Goal: Transaction & Acquisition: Subscribe to service/newsletter

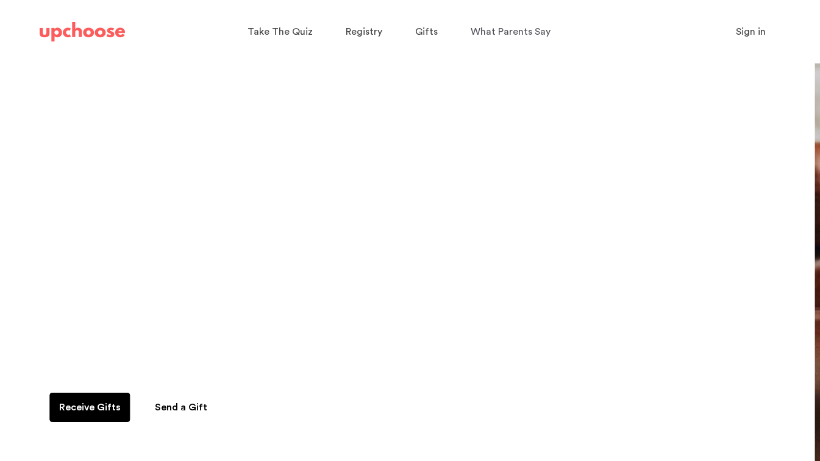
click at [752, 33] on span "Sign in" at bounding box center [751, 32] width 30 height 10
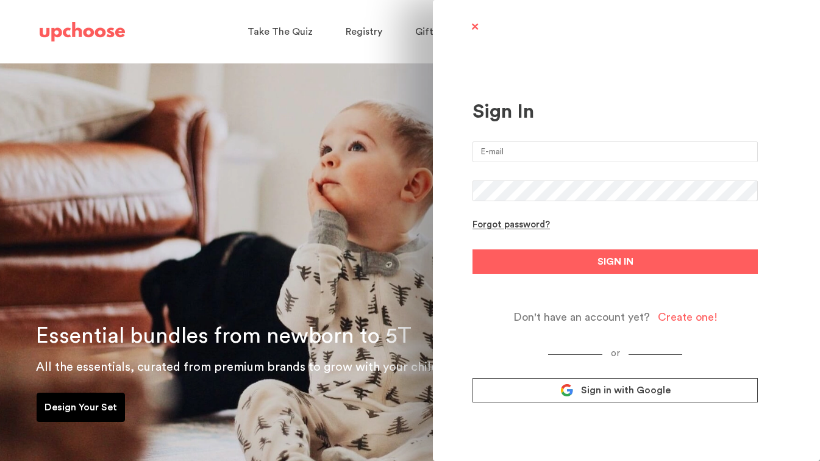
click at [623, 391] on span "Sign in with Google" at bounding box center [626, 390] width 90 height 12
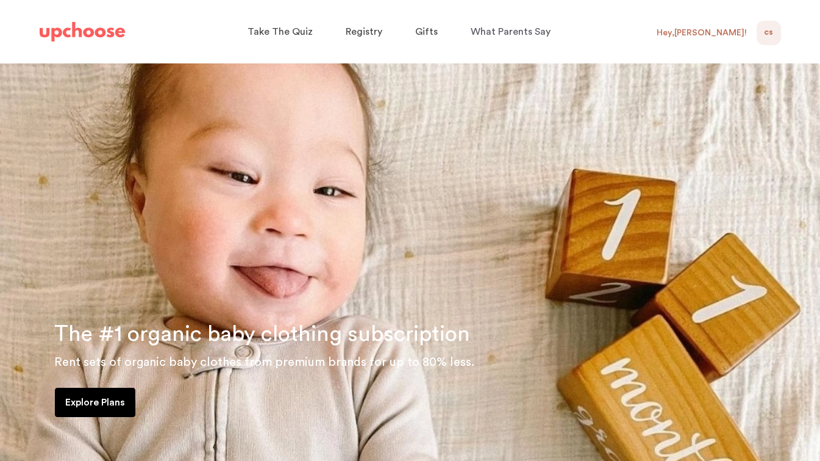
click at [762, 34] on div "CS 0" at bounding box center [768, 33] width 24 height 24
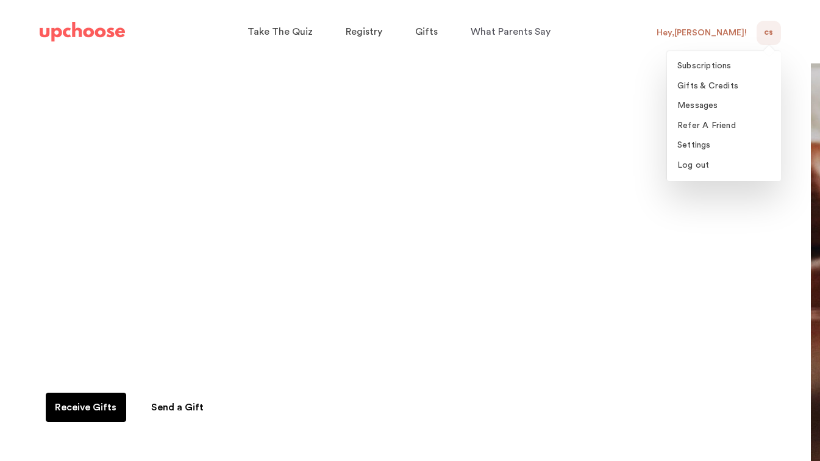
click at [708, 81] on p "Gifts & Credits" at bounding box center [707, 86] width 61 height 11
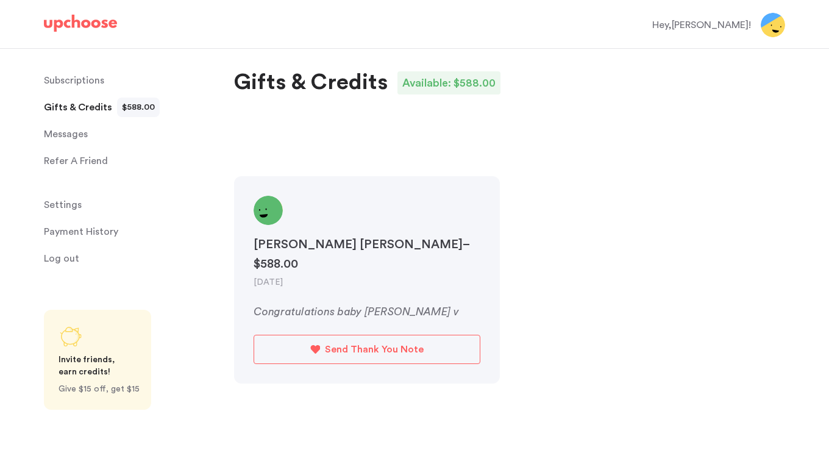
click at [76, 26] on img at bounding box center [80, 23] width 73 height 17
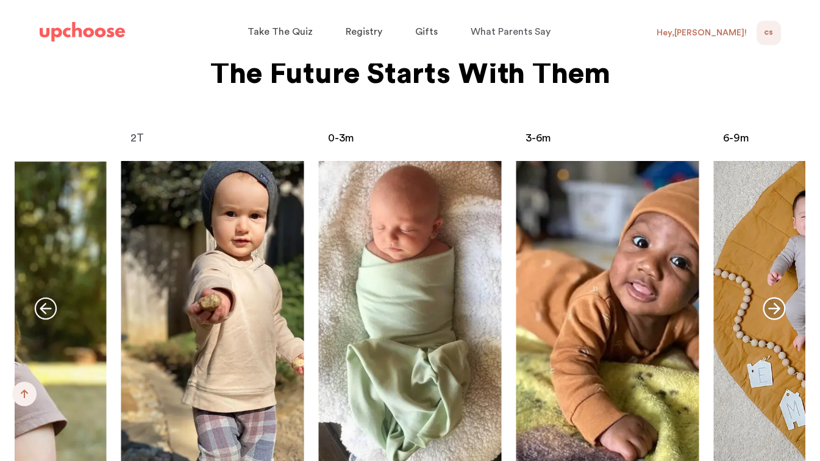
scroll to position [4862, 0]
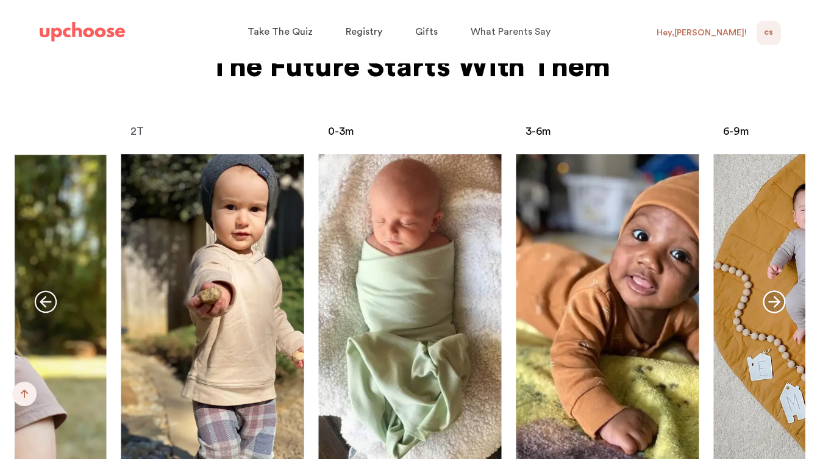
click at [776, 290] on icon "button" at bounding box center [773, 301] width 23 height 23
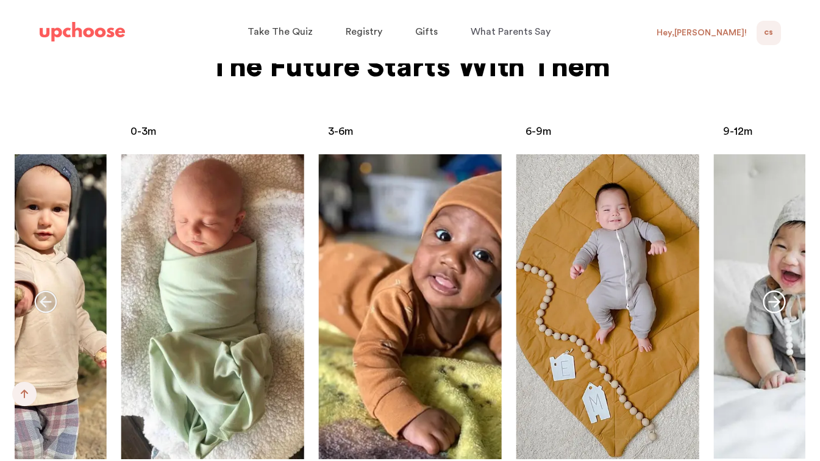
click at [776, 290] on icon "button" at bounding box center [773, 301] width 23 height 23
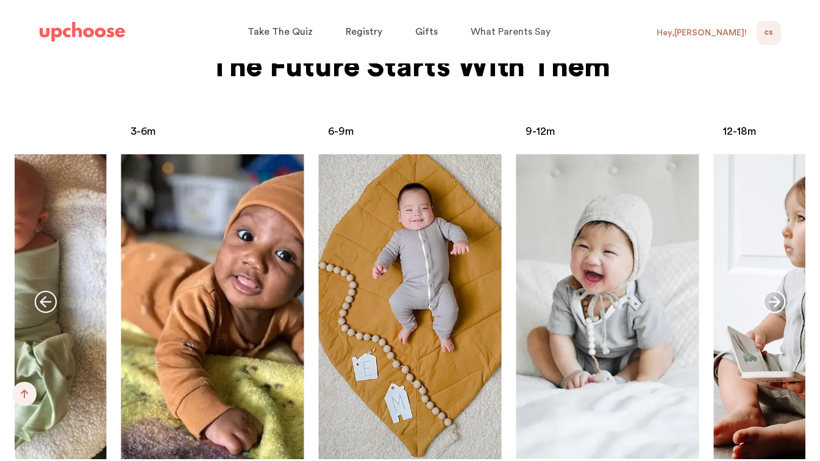
click at [776, 290] on icon "button" at bounding box center [773, 301] width 23 height 23
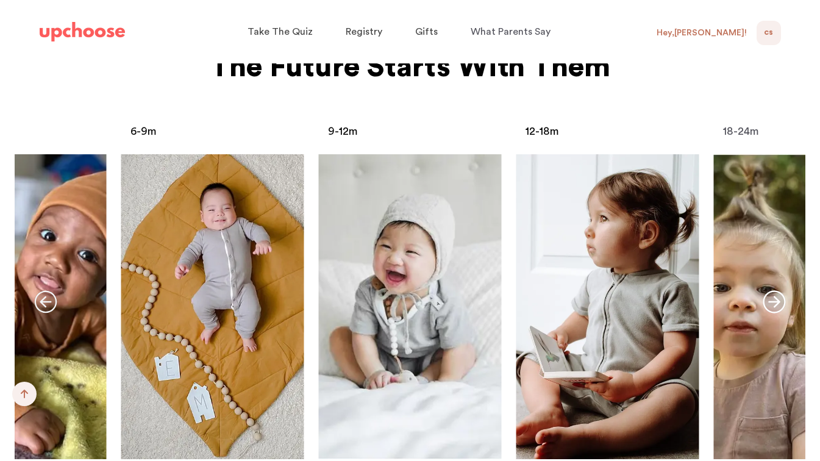
click at [776, 290] on icon "button" at bounding box center [773, 301] width 23 height 23
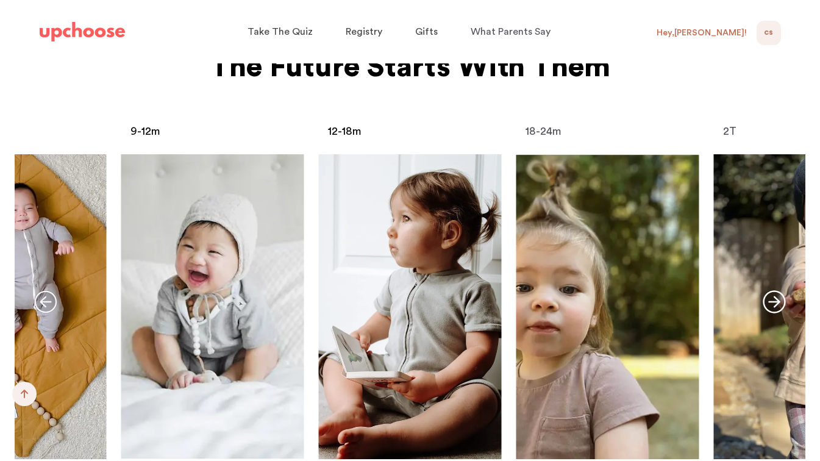
click at [776, 290] on icon "button" at bounding box center [773, 301] width 23 height 23
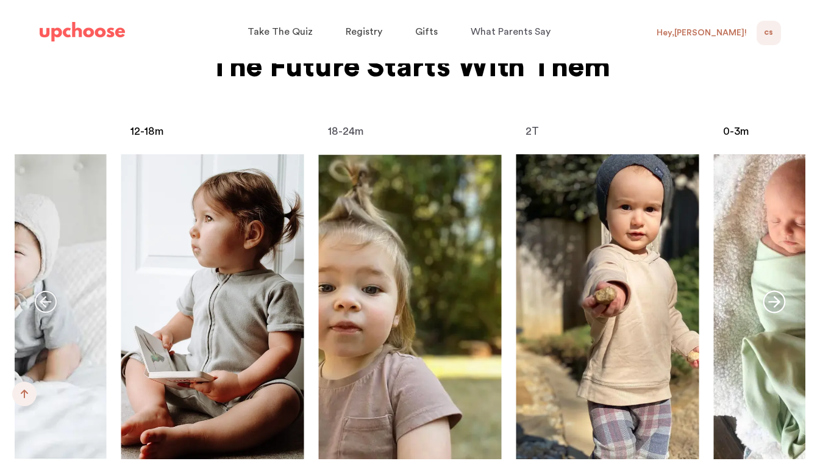
click at [776, 290] on icon "button" at bounding box center [773, 301] width 23 height 23
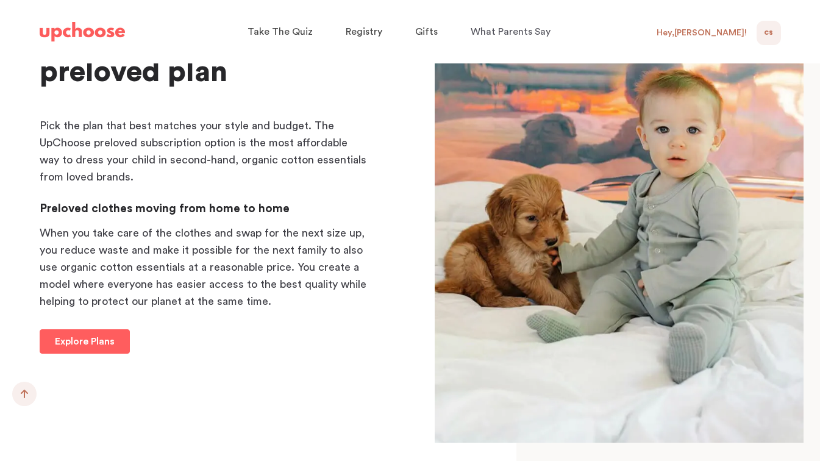
scroll to position [11775, 0]
click at [77, 333] on p "Explore Plans" at bounding box center [85, 340] width 60 height 15
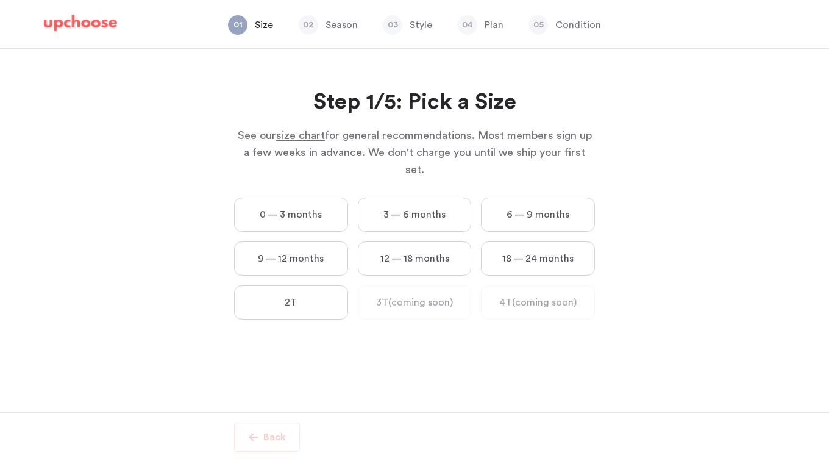
click at [297, 136] on span "size chart" at bounding box center [300, 135] width 49 height 11
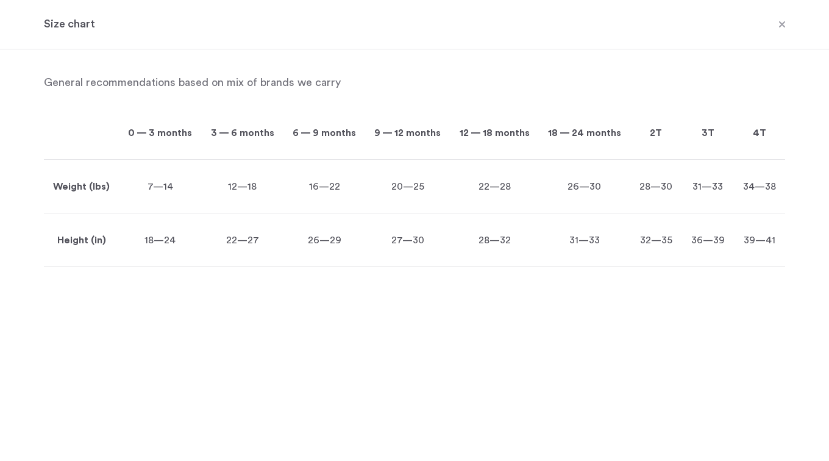
click at [779, 22] on span at bounding box center [782, 25] width 16 height 16
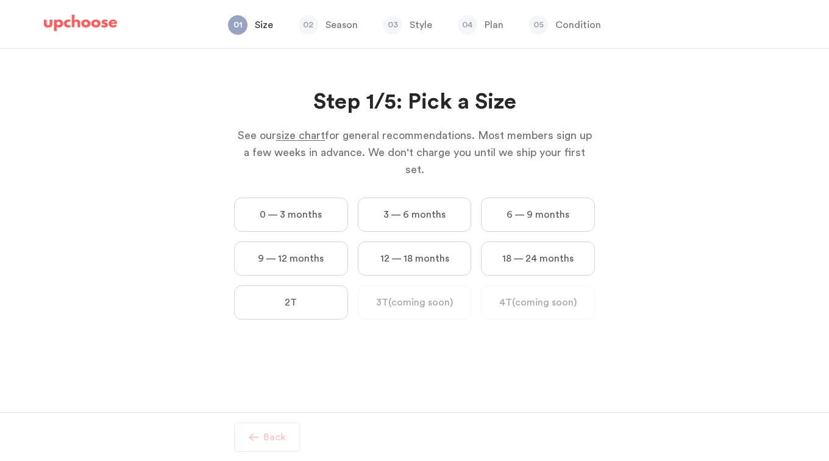
click at [321, 243] on label "9 — 12 months" at bounding box center [291, 258] width 114 height 34
click at [0, 0] on months "9 — 12 months" at bounding box center [0, 0] width 0 height 0
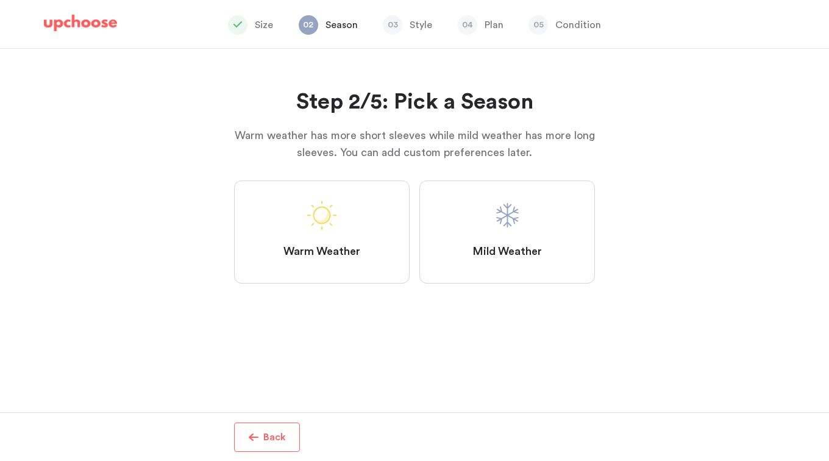
click at [506, 236] on label "Mild Weather" at bounding box center [507, 231] width 176 height 103
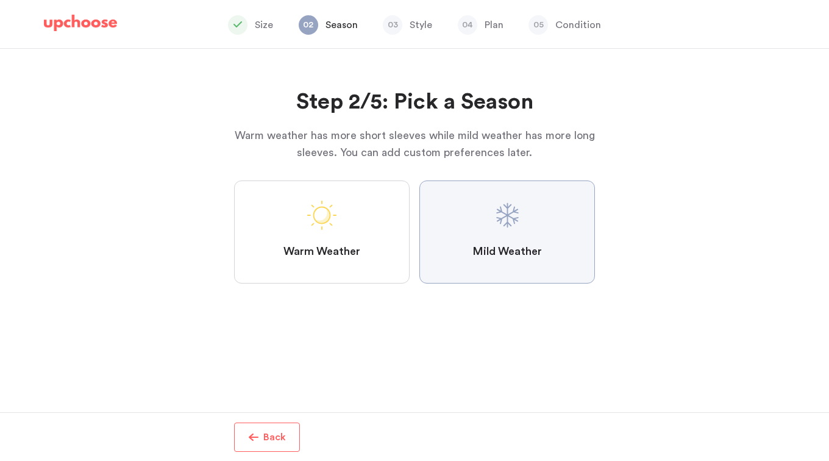
click at [0, 0] on Weather "Mild Weather" at bounding box center [0, 0] width 0 height 0
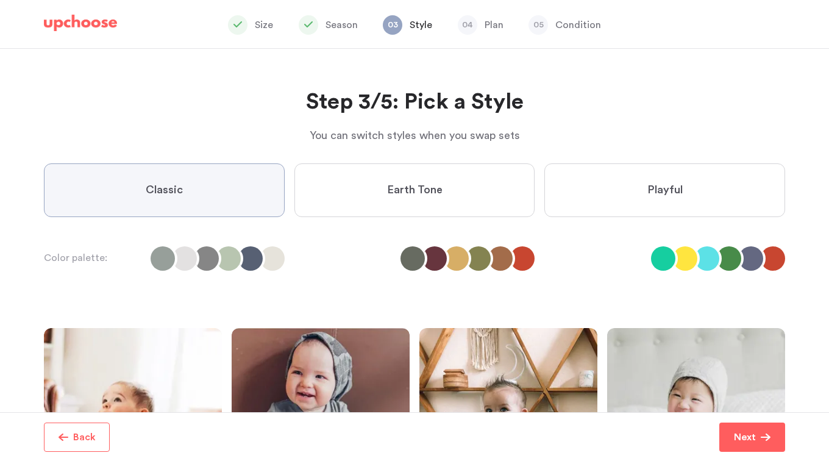
click at [698, 189] on label "Playful" at bounding box center [664, 190] width 241 height 54
click at [0, 0] on input "Playful" at bounding box center [0, 0] width 0 height 0
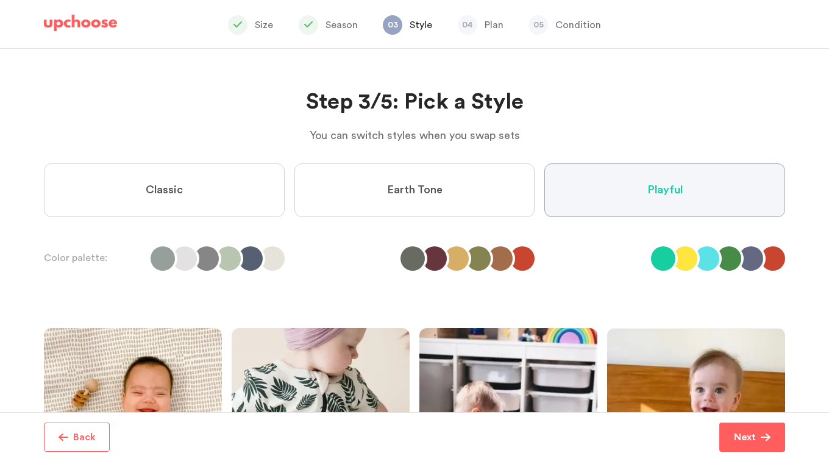
click at [759, 434] on span "Next" at bounding box center [747, 437] width 27 height 15
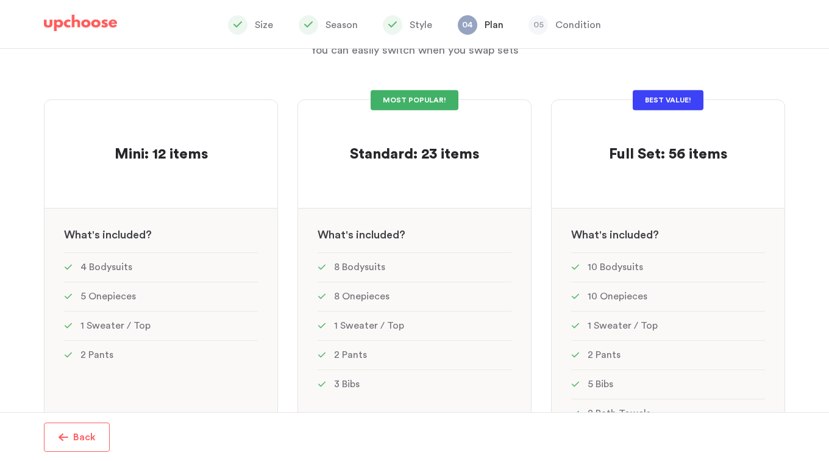
scroll to position [81, 0]
click at [170, 228] on div "See w W hat's included ?" at bounding box center [160, 230] width 233 height 44
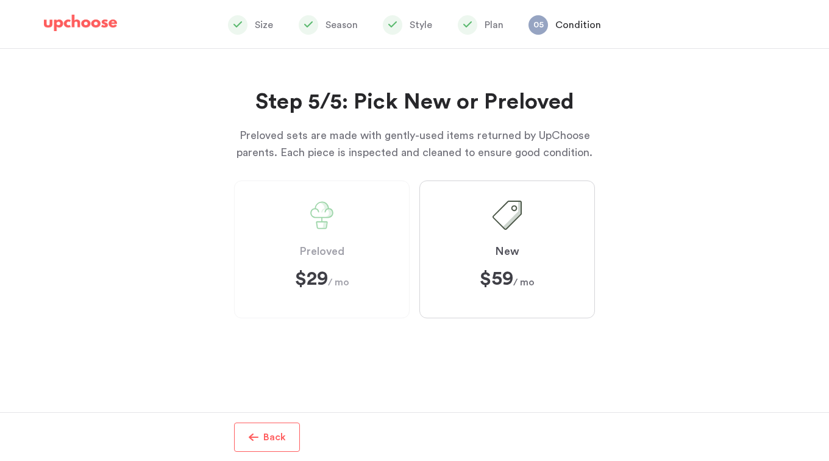
click at [328, 242] on label "Preloved $29 $29 / mo" at bounding box center [322, 249] width 176 height 138
click at [528, 238] on label "New $59 $59 / mo" at bounding box center [507, 249] width 176 height 138
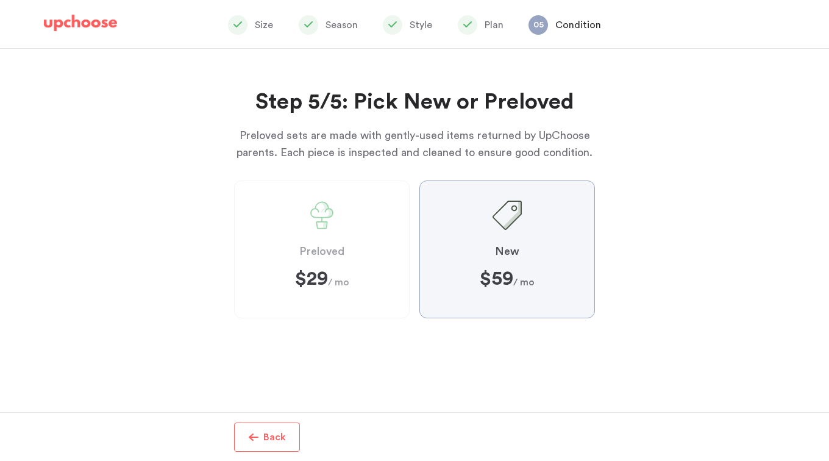
click at [0, 0] on input "New $59 $59 / mo" at bounding box center [0, 0] width 0 height 0
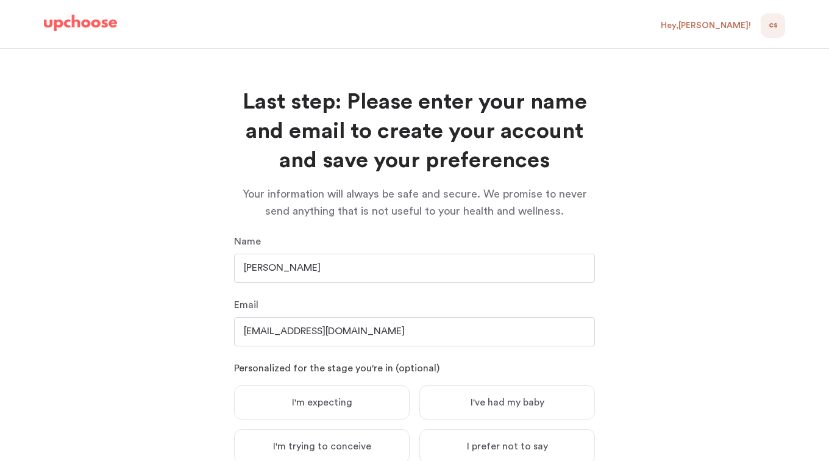
click at [307, 268] on input "[PERSON_NAME]" at bounding box center [414, 268] width 361 height 29
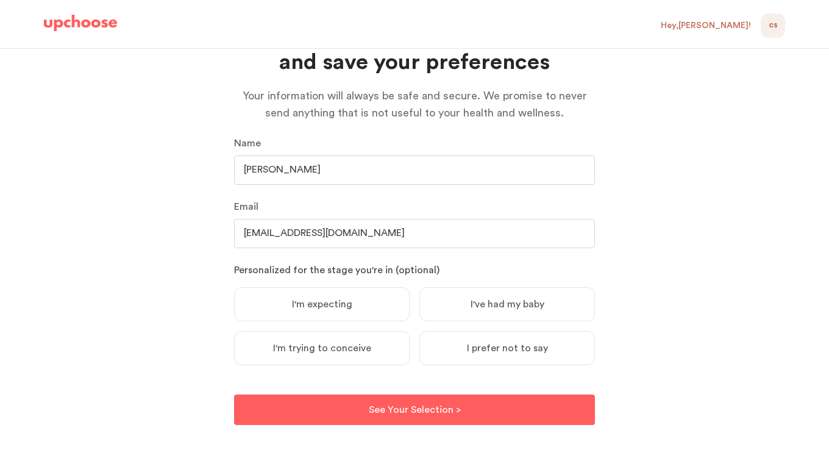
scroll to position [101, 0]
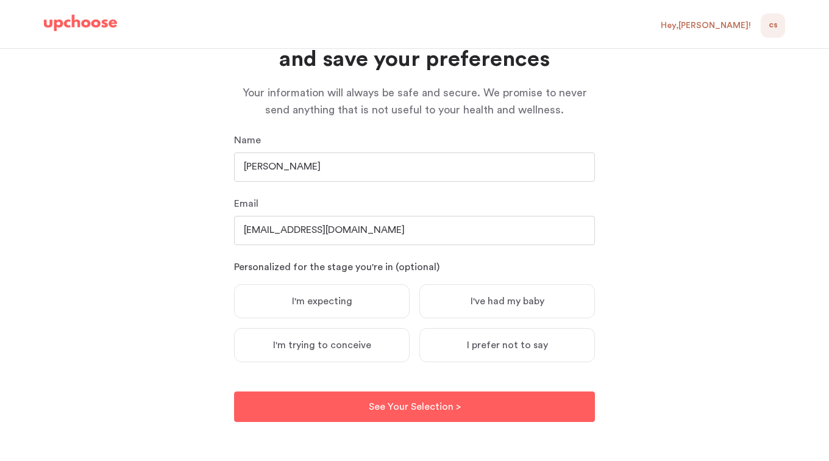
type input "[PERSON_NAME]"
click at [530, 295] on span "I've had my baby" at bounding box center [507, 301] width 74 height 12
click at [0, 0] on input "I've had my baby" at bounding box center [0, 0] width 0 height 0
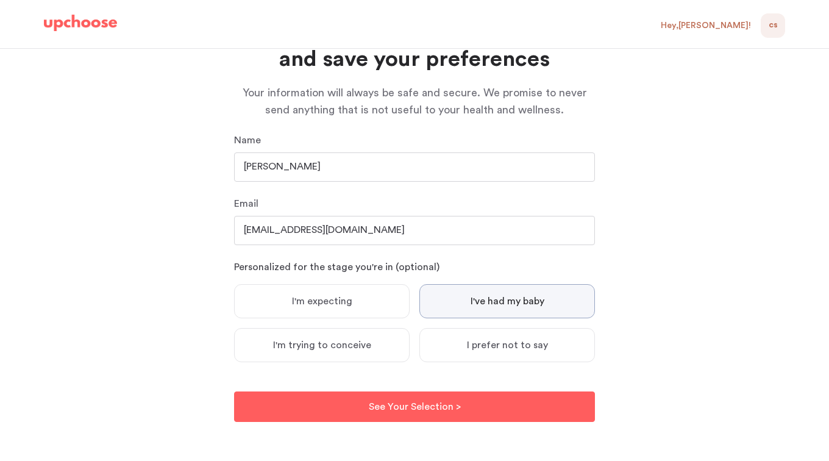
click at [418, 409] on p "See Your Selection >" at bounding box center [415, 406] width 92 height 15
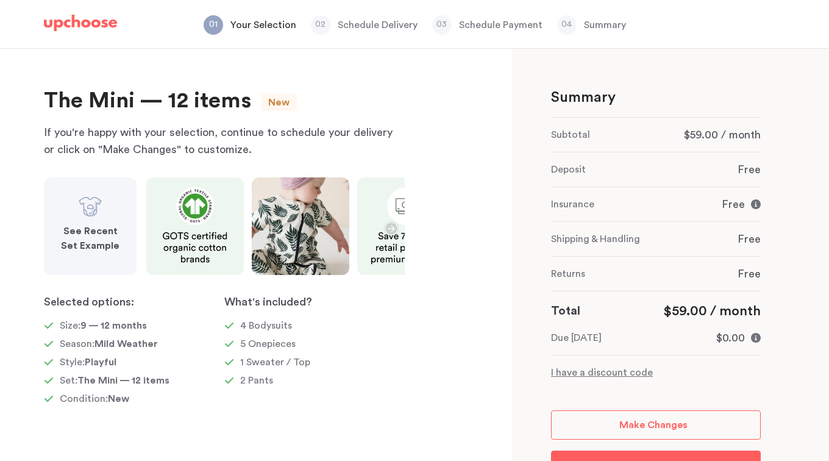
scroll to position [58, 0]
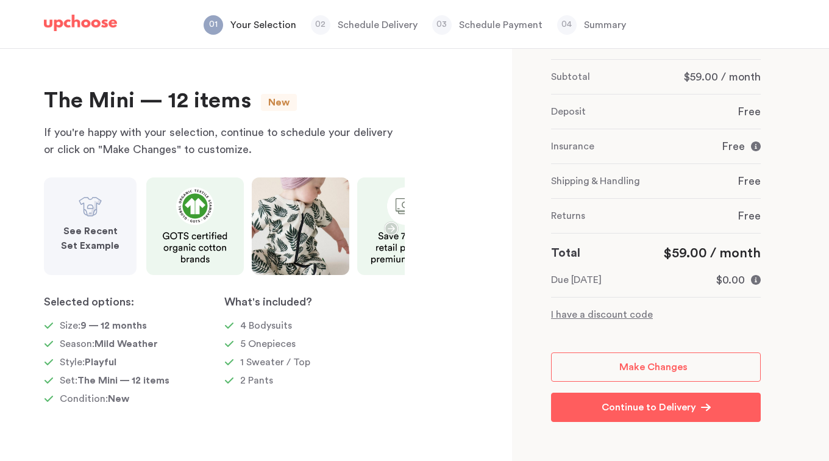
click at [386, 224] on icon "button" at bounding box center [391, 228] width 13 height 13
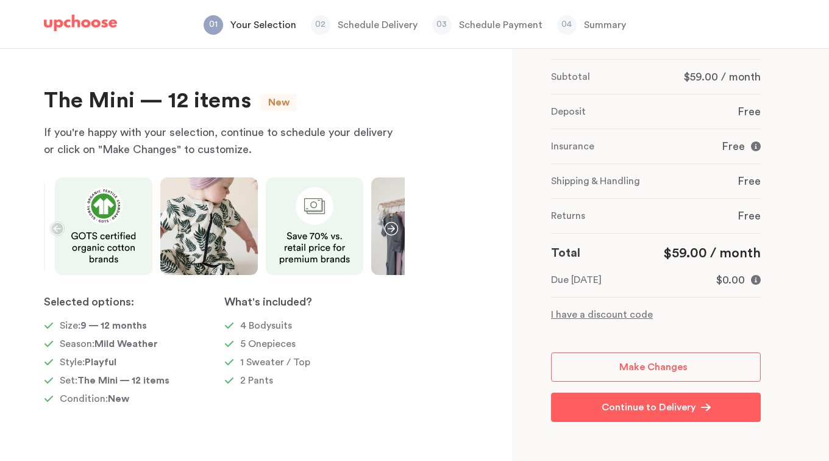
click at [392, 224] on icon "button" at bounding box center [391, 228] width 15 height 15
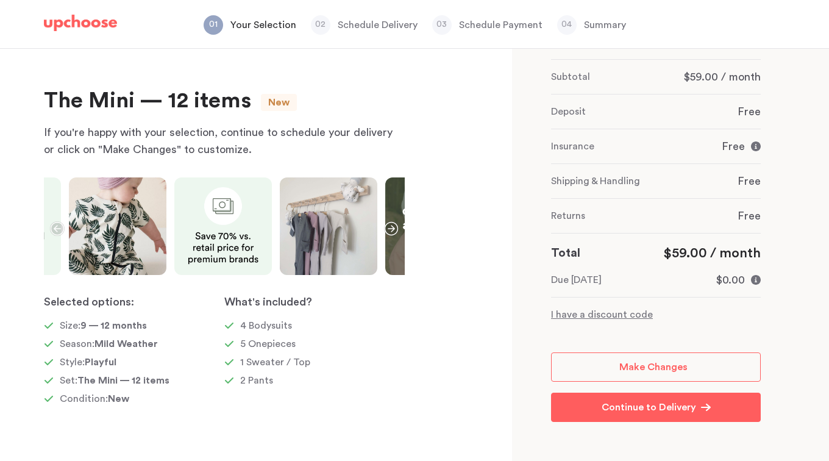
click at [392, 224] on icon "button" at bounding box center [391, 228] width 15 height 15
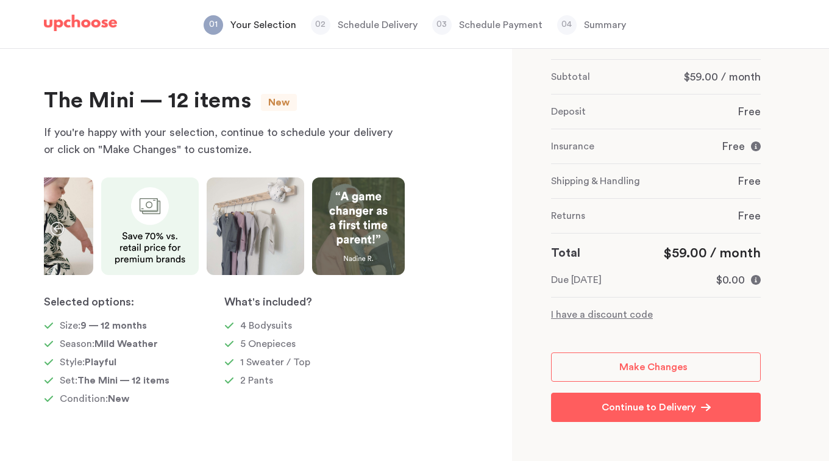
click at [648, 365] on span "Make Changes" at bounding box center [653, 367] width 68 height 10
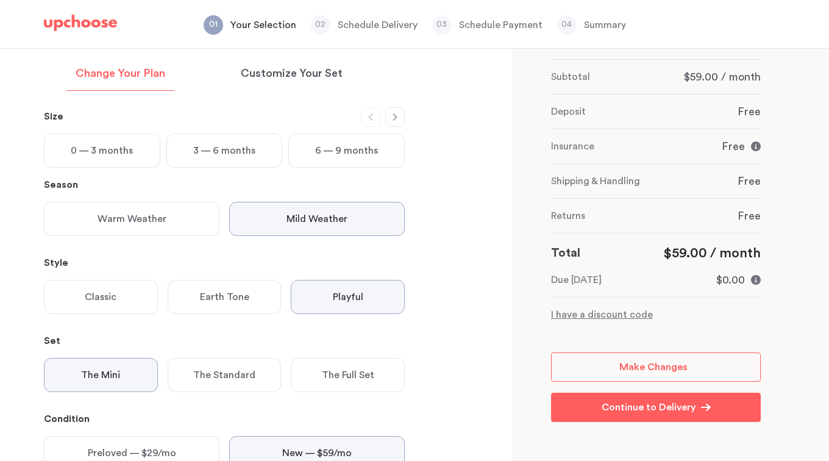
scroll to position [0, 0]
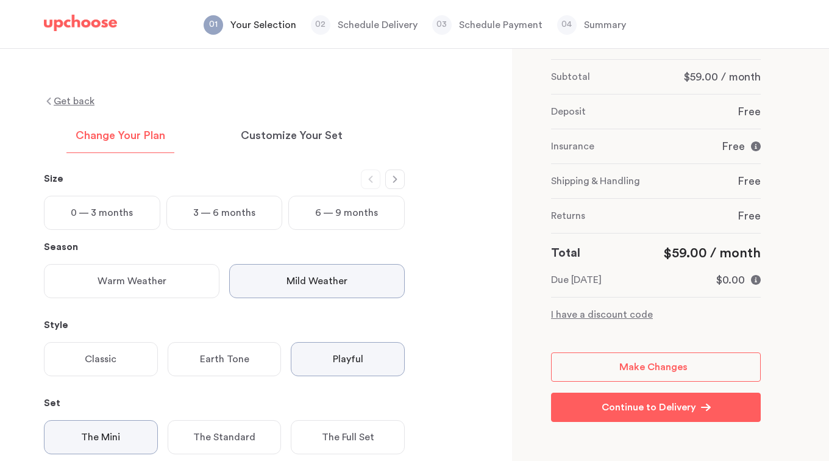
click at [311, 132] on p "Customize Your Set" at bounding box center [292, 136] width 102 height 15
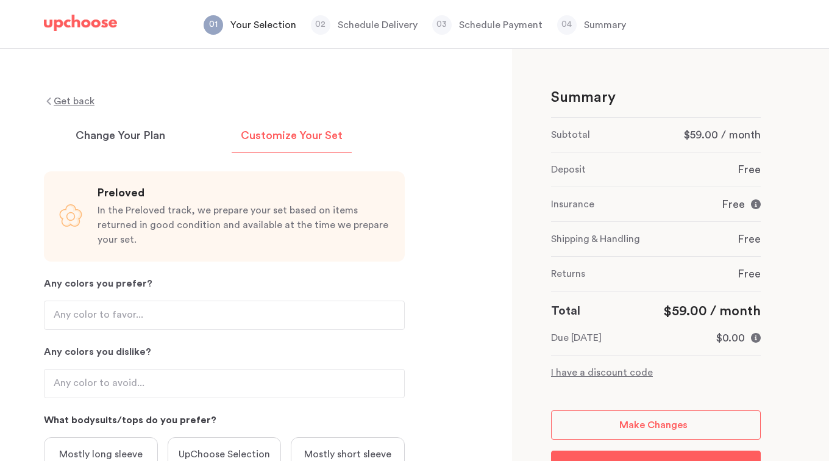
click at [97, 146] on div "Change Your Plan" at bounding box center [120, 139] width 108 height 27
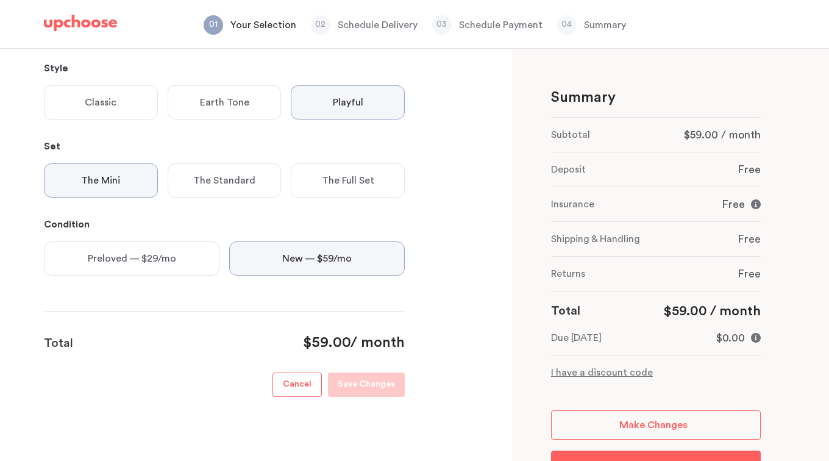
scroll to position [258, 0]
click at [220, 177] on p "The Standard" at bounding box center [224, 178] width 62 height 15
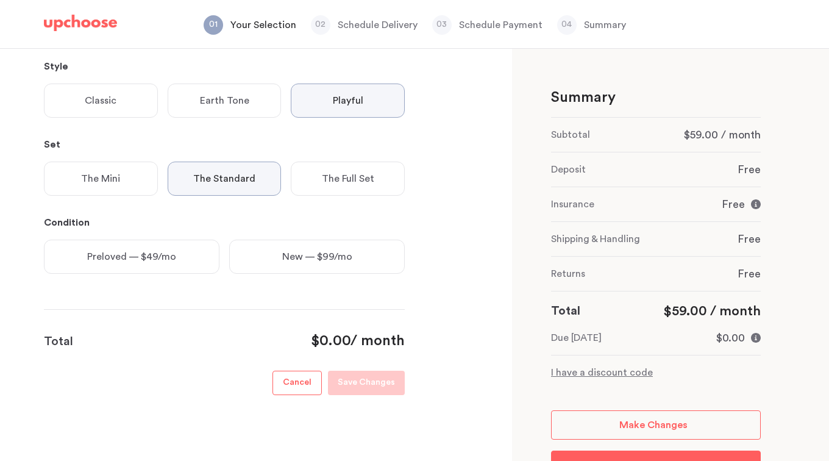
click at [340, 179] on p "The Full Set" at bounding box center [348, 178] width 52 height 15
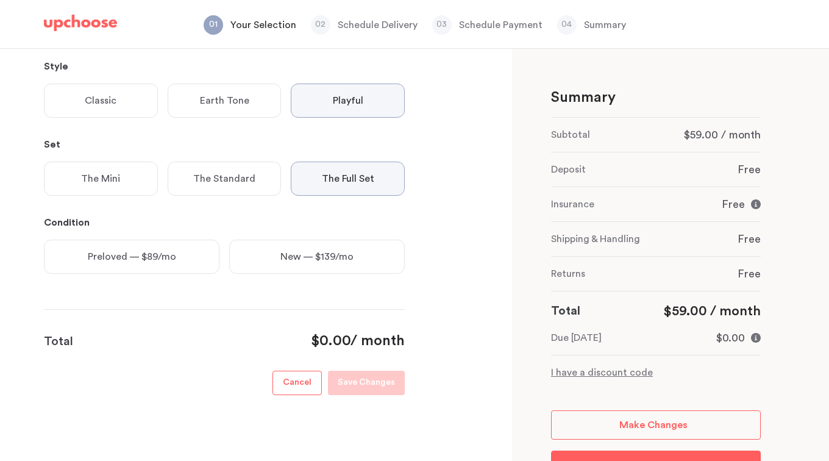
click at [113, 171] on p "The Mini" at bounding box center [100, 178] width 39 height 15
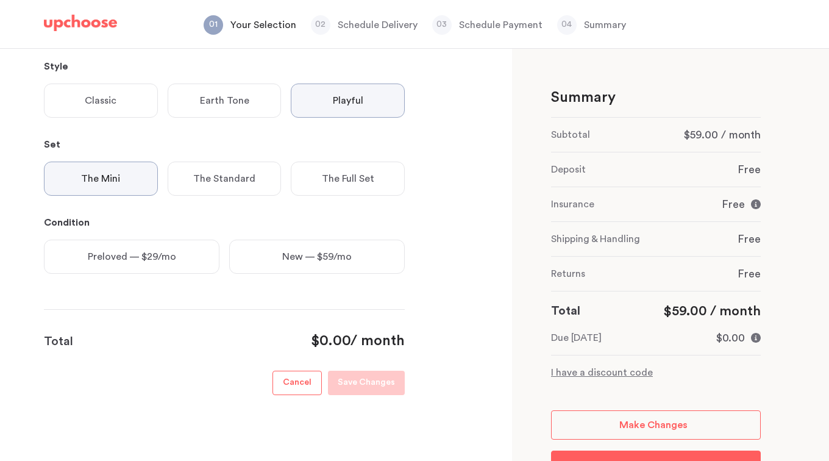
click at [231, 181] on p "The Standard" at bounding box center [224, 178] width 62 height 15
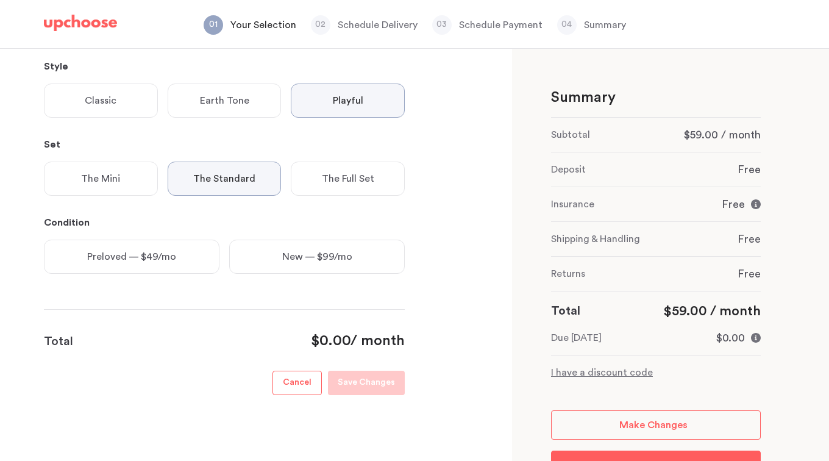
click at [335, 180] on p "The Full Set" at bounding box center [348, 178] width 52 height 15
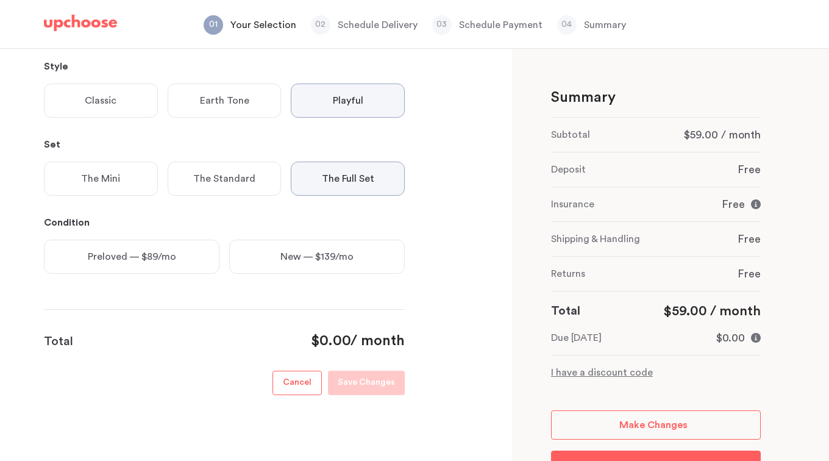
click at [110, 171] on p "The Mini" at bounding box center [100, 178] width 39 height 15
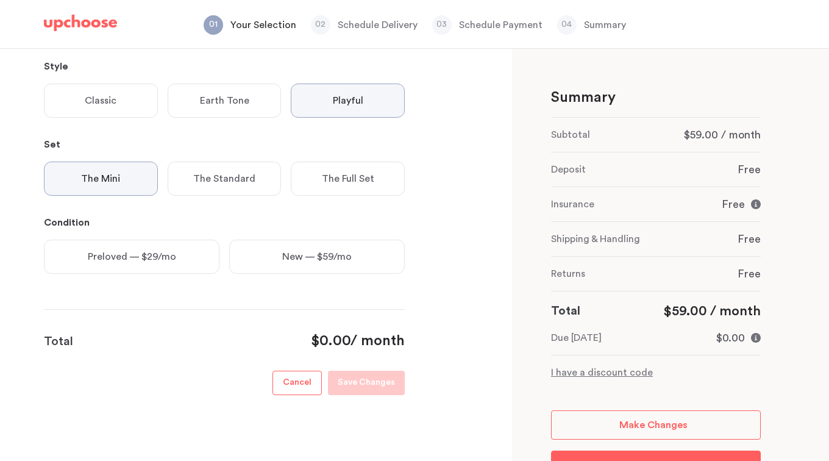
click at [130, 258] on p "Preloved — $29/mo" at bounding box center [132, 256] width 88 height 15
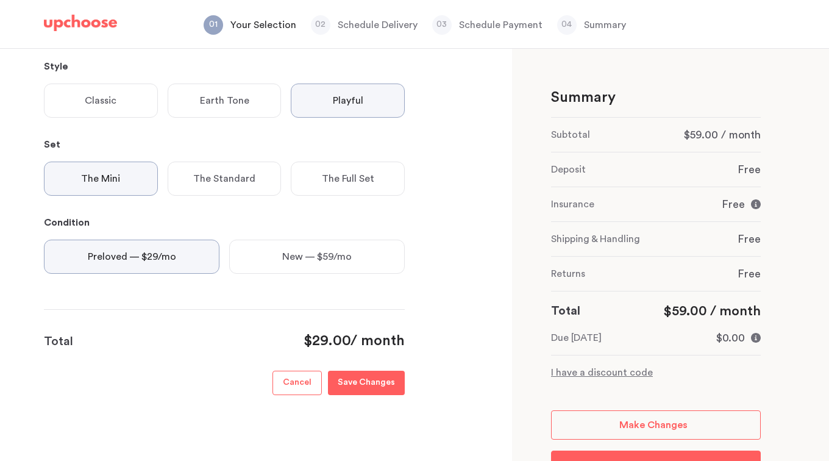
click at [219, 169] on div "The Standard" at bounding box center [225, 178] width 114 height 34
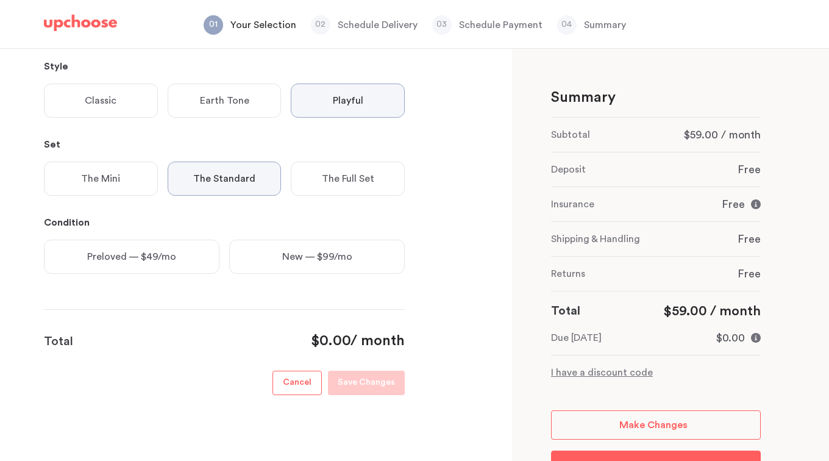
click at [336, 182] on p "The Full Set" at bounding box center [348, 178] width 52 height 15
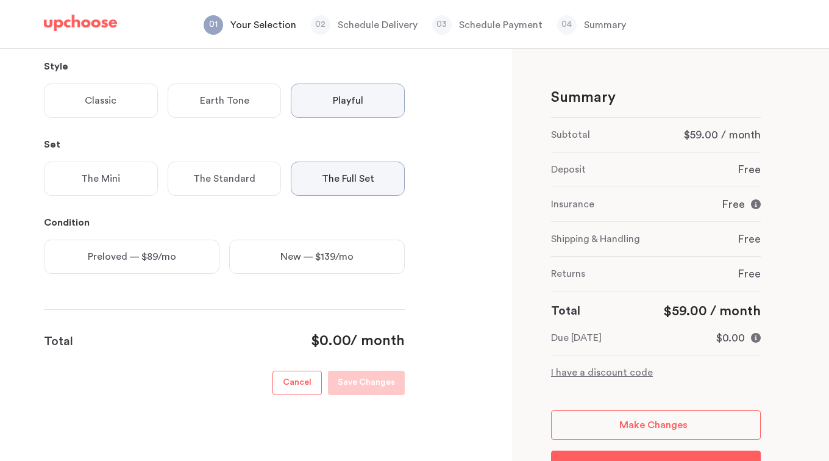
click at [235, 167] on div "The Standard" at bounding box center [225, 178] width 114 height 34
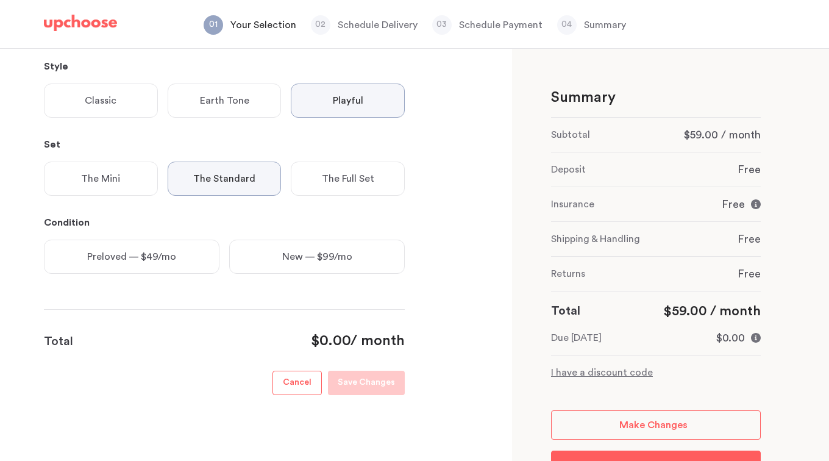
click at [115, 173] on p "The Mini" at bounding box center [100, 178] width 39 height 15
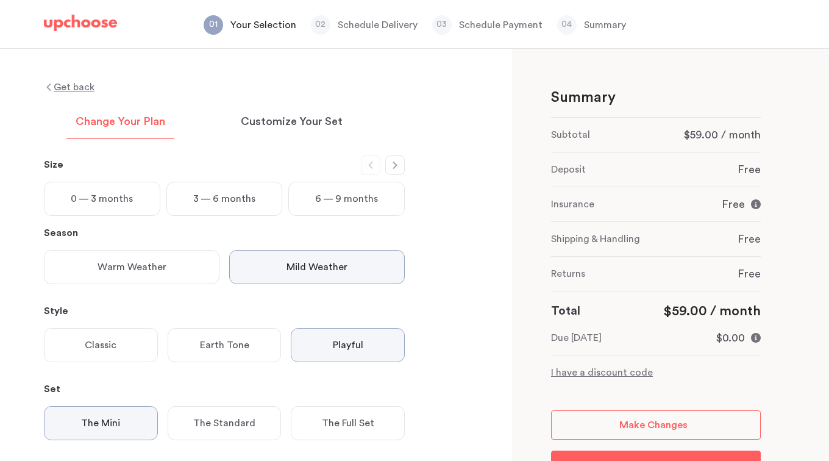
scroll to position [13, 0]
click at [392, 171] on button "button" at bounding box center [395, 166] width 20 height 20
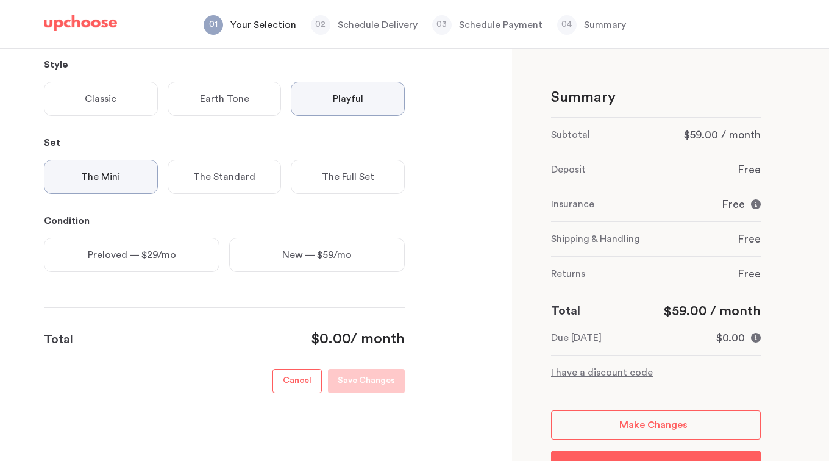
scroll to position [261, 0]
click at [152, 246] on div "Preloved — $29/mo" at bounding box center [132, 254] width 176 height 34
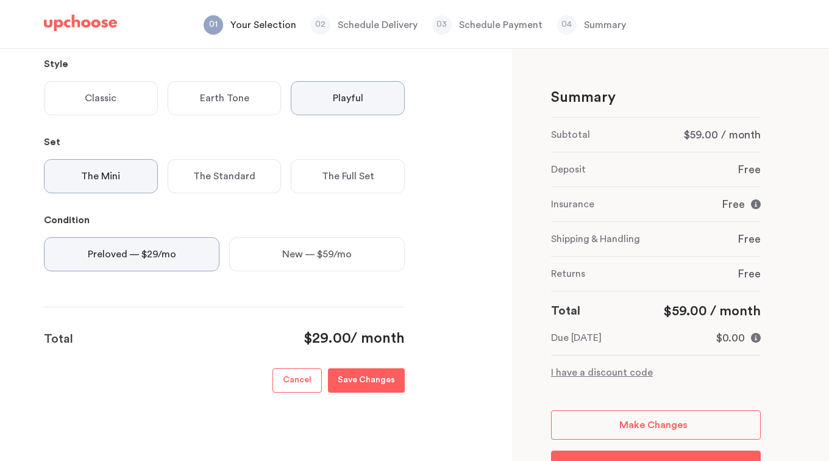
scroll to position [263, 0]
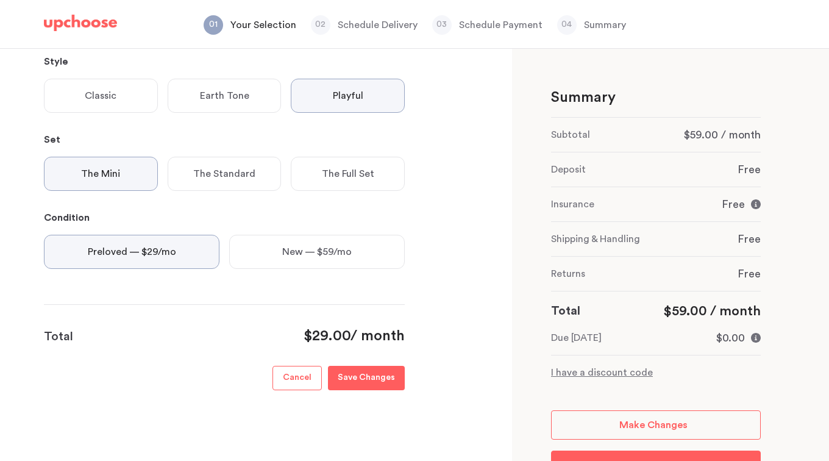
click at [364, 384] on p "Save Changes" at bounding box center [366, 378] width 57 height 15
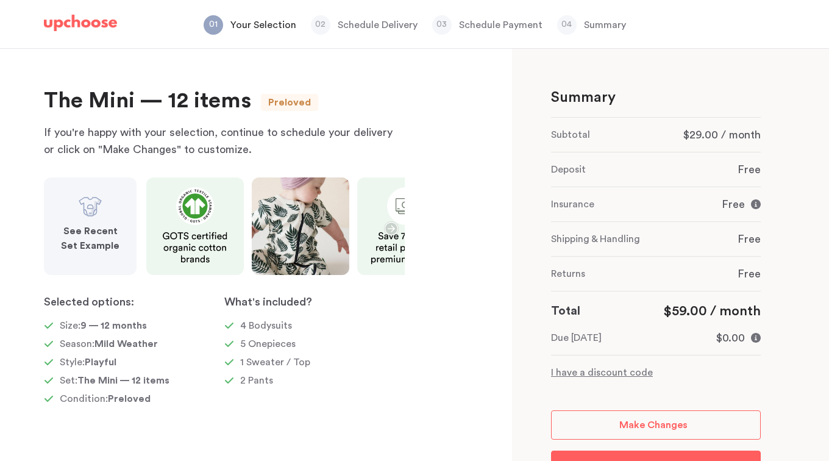
scroll to position [58, 0]
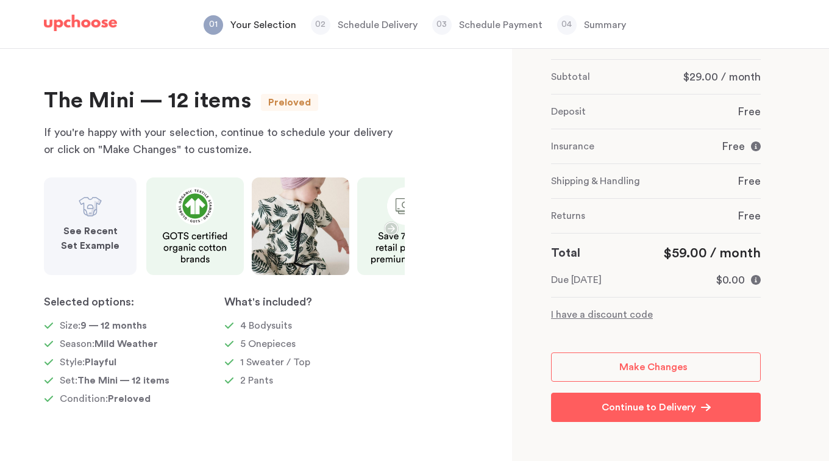
click at [651, 374] on link "Make Changes" at bounding box center [656, 366] width 210 height 29
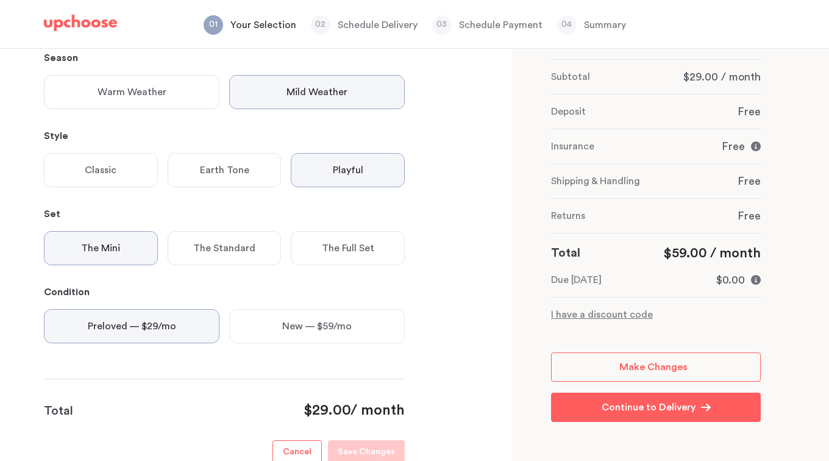
scroll to position [263, 0]
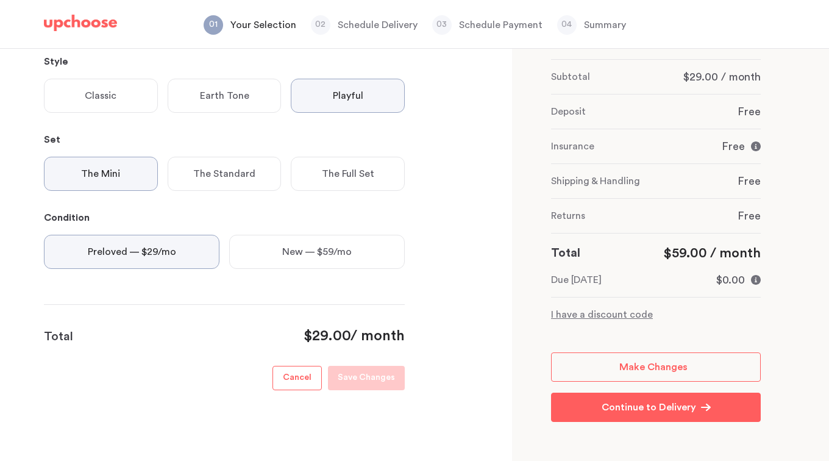
click at [336, 339] on span "$29.00" at bounding box center [326, 335] width 47 height 15
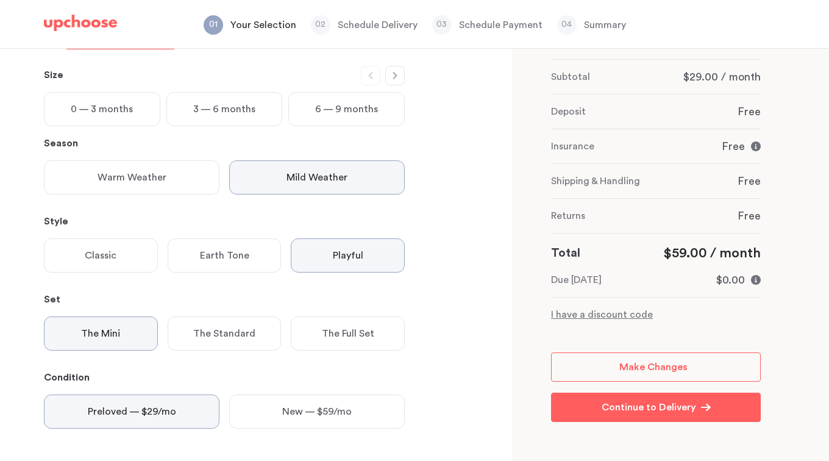
scroll to position [0, 0]
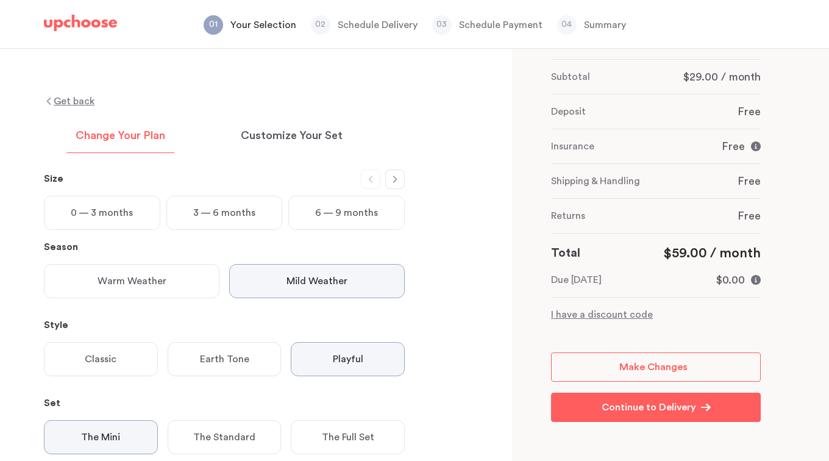
click at [286, 130] on p "Customize Your Set" at bounding box center [292, 136] width 102 height 15
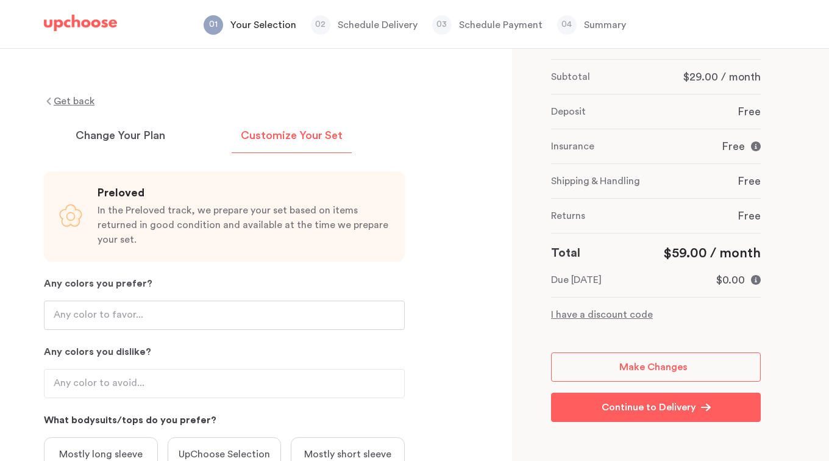
click at [144, 300] on input "Any colors you prefer?" at bounding box center [224, 314] width 361 height 29
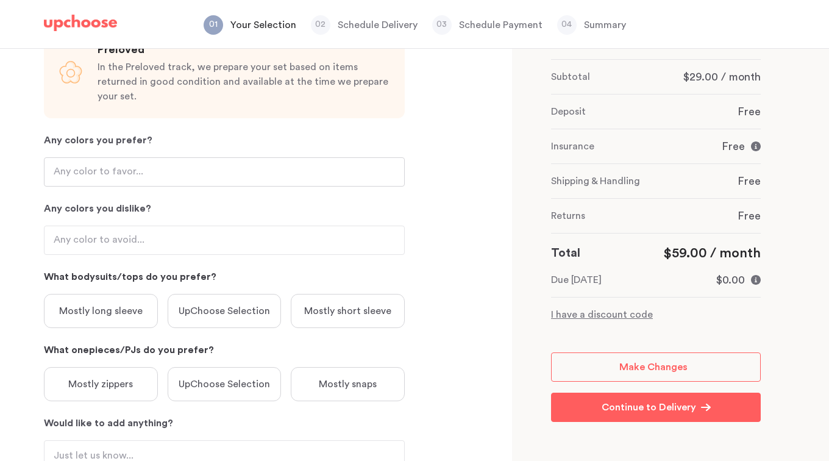
scroll to position [97, 0]
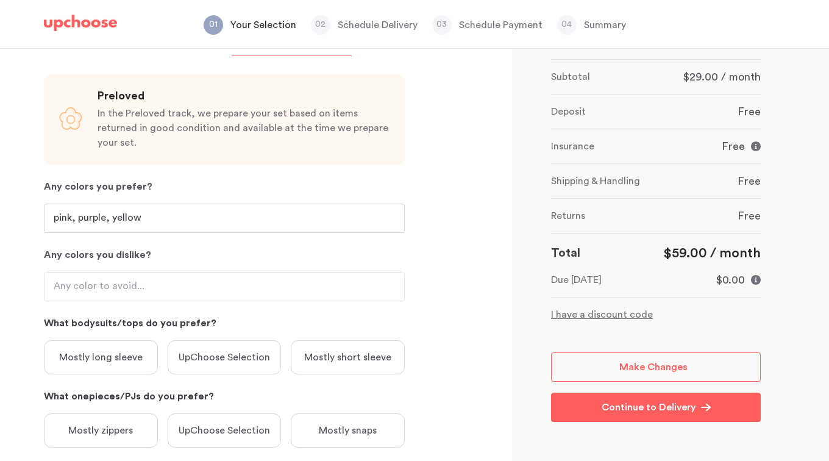
type input "pink, purple, yellow"
drag, startPoint x: 192, startPoint y: 287, endPoint x: 176, endPoint y: 277, distance: 18.9
click at [176, 277] on div "Preloved In the Preloved track, we prepare your set based on items returned in …" at bounding box center [224, 314] width 361 height 491
click at [176, 277] on input "Any colors you dislike?" at bounding box center [224, 286] width 361 height 29
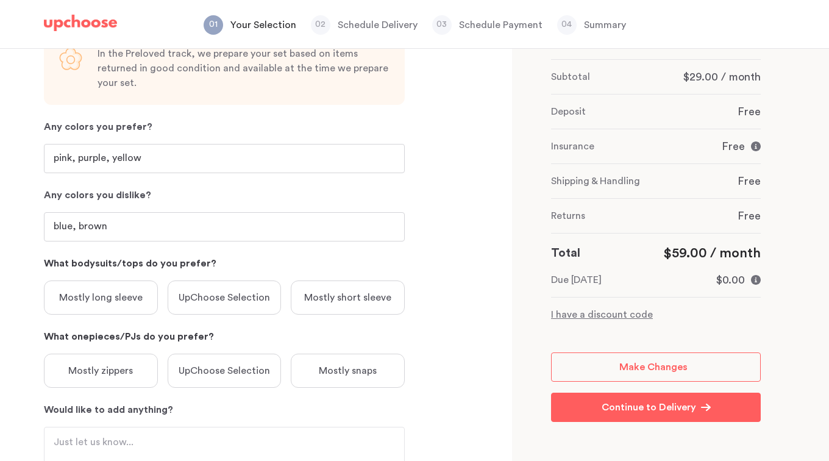
scroll to position [158, 0]
type input "blue, brown"
click at [113, 289] on p "Mostly long sleeve" at bounding box center [100, 296] width 83 height 15
click at [128, 352] on div "Mostly zippers" at bounding box center [101, 369] width 114 height 34
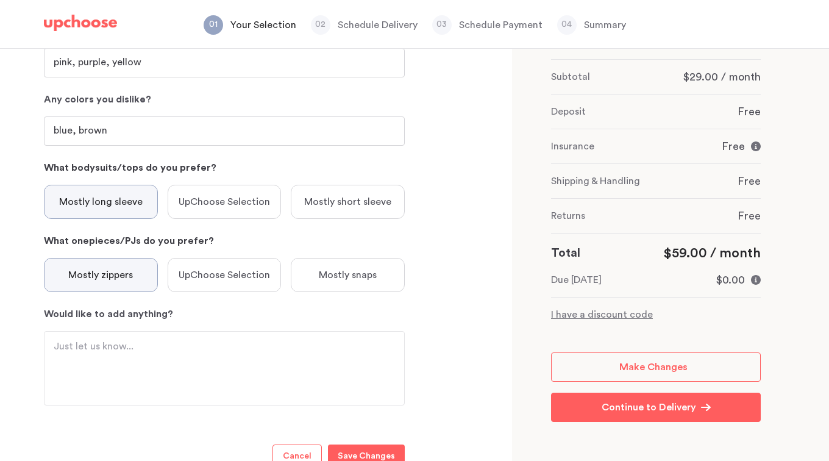
scroll to position [255, 0]
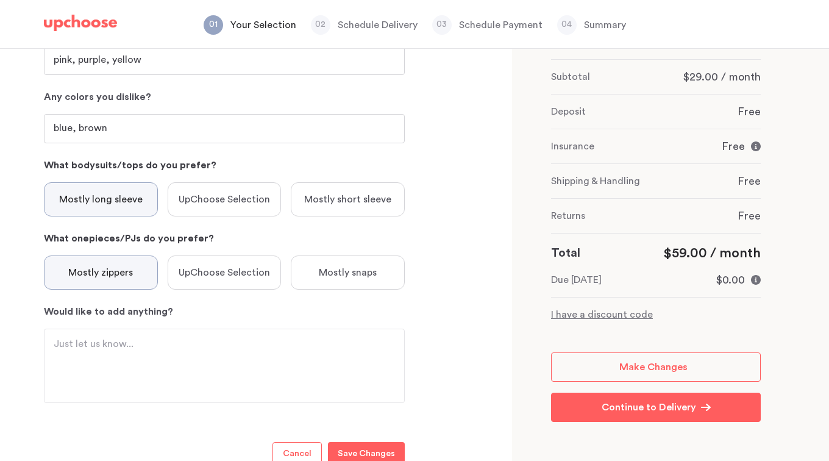
click at [118, 339] on textarea "Would like to add anything?" at bounding box center [224, 365] width 341 height 59
click at [191, 336] on textarea "We would like to have as many PJs as possible" at bounding box center [224, 365] width 341 height 59
click at [299, 336] on textarea "We would like to have as many footed PJs as possible" at bounding box center [224, 365] width 341 height 59
type textarea "We would like to have as many footed PJs as possible. Thank you!"
click at [355, 447] on p "Save Changes" at bounding box center [366, 454] width 57 height 15
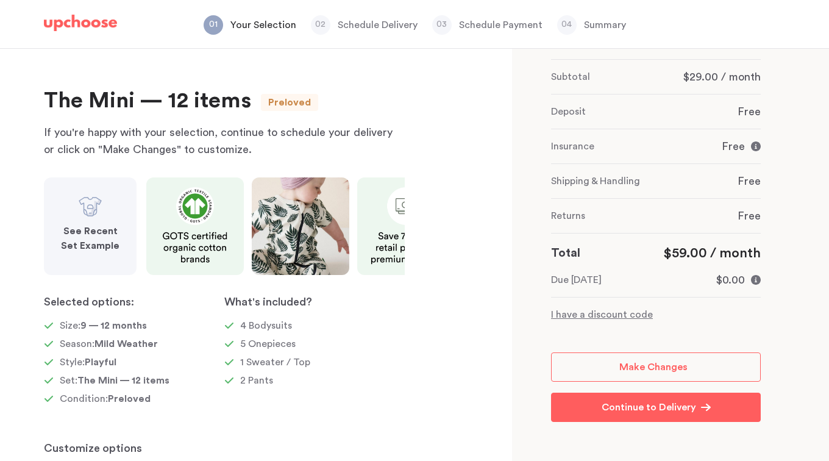
scroll to position [146, 0]
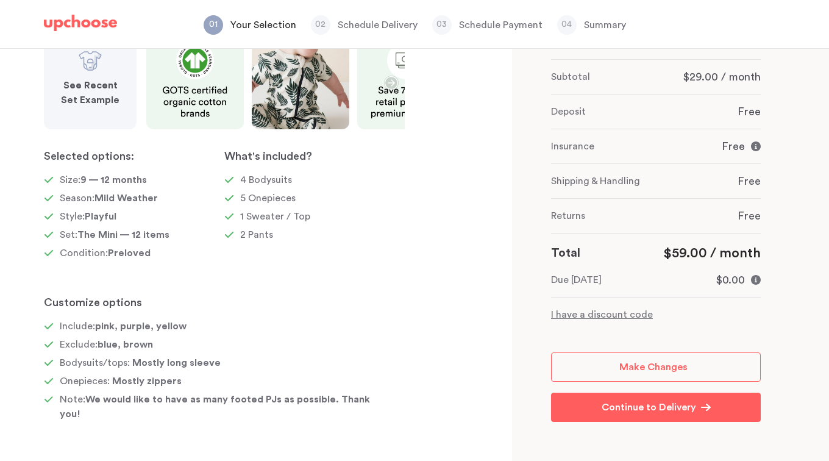
click at [622, 402] on p "Continue to Delivery" at bounding box center [648, 407] width 94 height 15
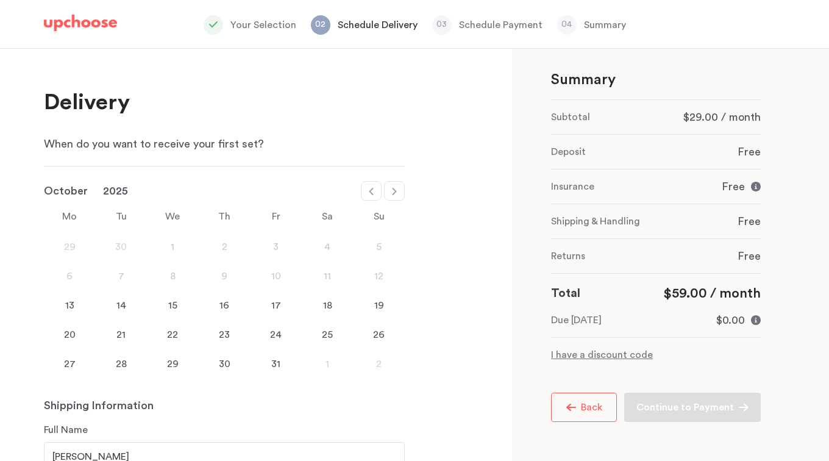
click at [677, 297] on span "$59.00 / month" at bounding box center [712, 292] width 98 height 13
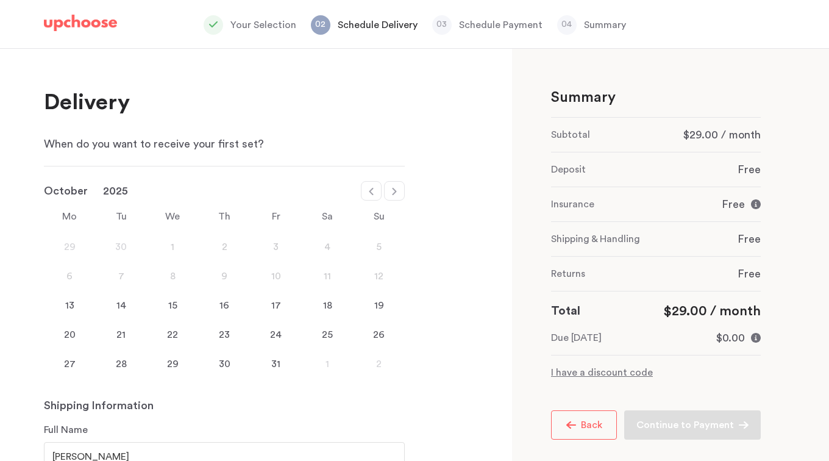
select select "October"
click at [66, 307] on div "13" at bounding box center [70, 305] width 52 height 15
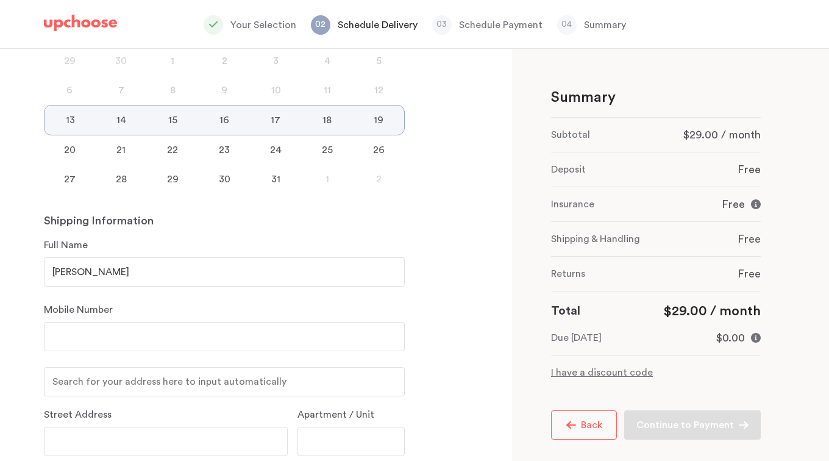
scroll to position [187, 0]
click at [118, 269] on input "[PERSON_NAME]" at bounding box center [224, 270] width 361 height 29
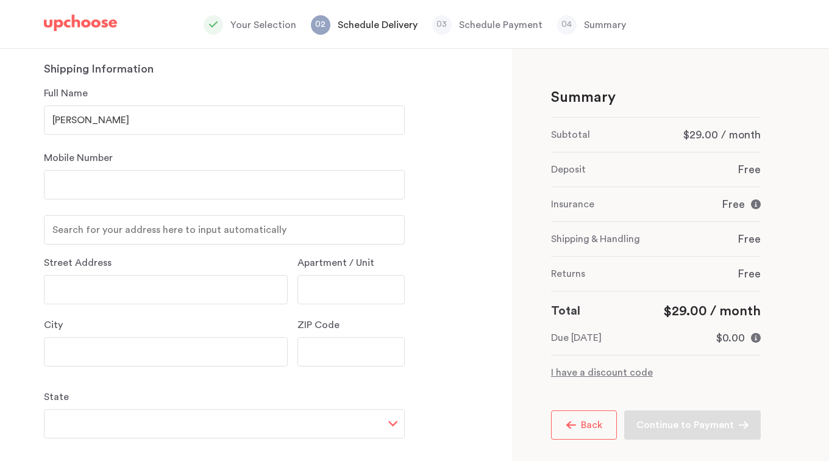
scroll to position [338, 0]
type input "[PERSON_NAME]"
click at [212, 230] on input "text" at bounding box center [224, 229] width 361 height 29
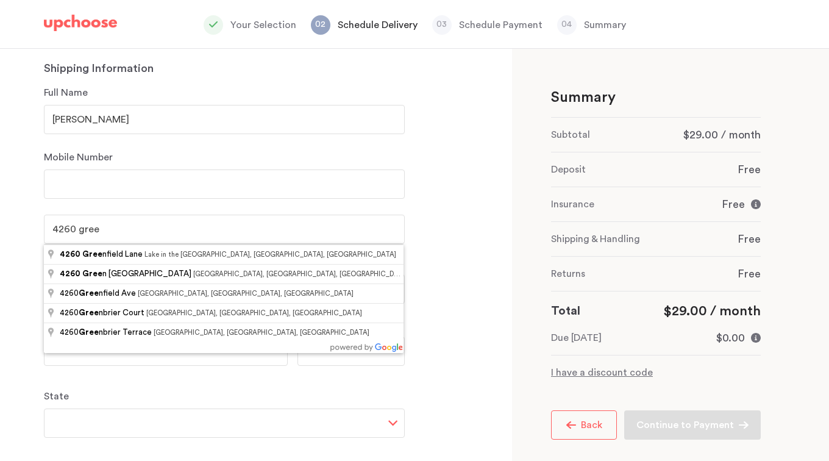
type input "[STREET_ADDRESS]"
type input "Lake in the Hills"
type input "60156"
select select "IL"
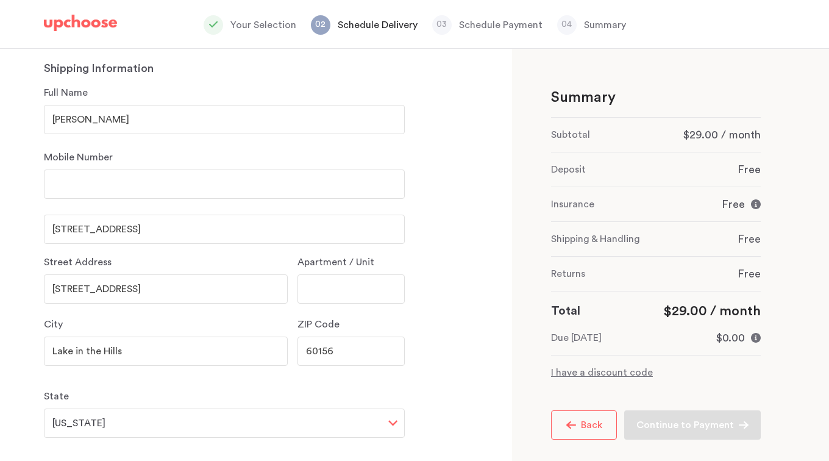
click at [125, 183] on input "number" at bounding box center [224, 183] width 361 height 29
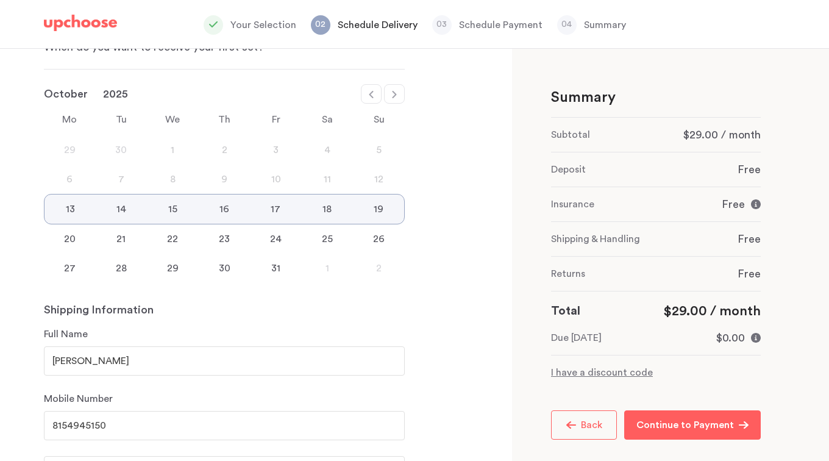
scroll to position [95, 0]
type input "8154945150"
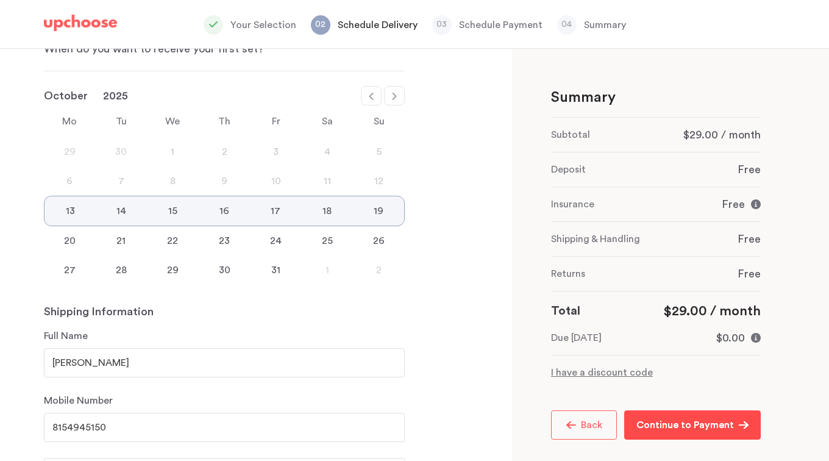
click at [690, 419] on p "Continue to Payment" at bounding box center [685, 424] width 98 height 15
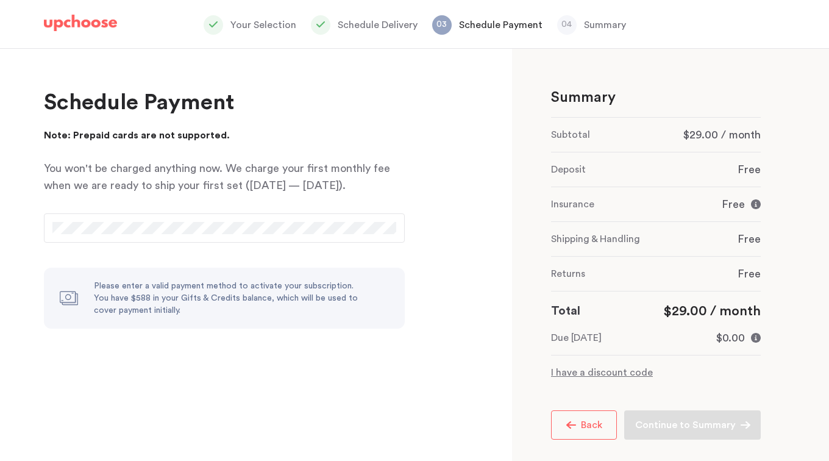
click at [221, 282] on div "Please enter a valid payment method to activate your subscription. You have $58…" at bounding box center [228, 298] width 268 height 37
